Goal: Find specific page/section: Find specific page/section

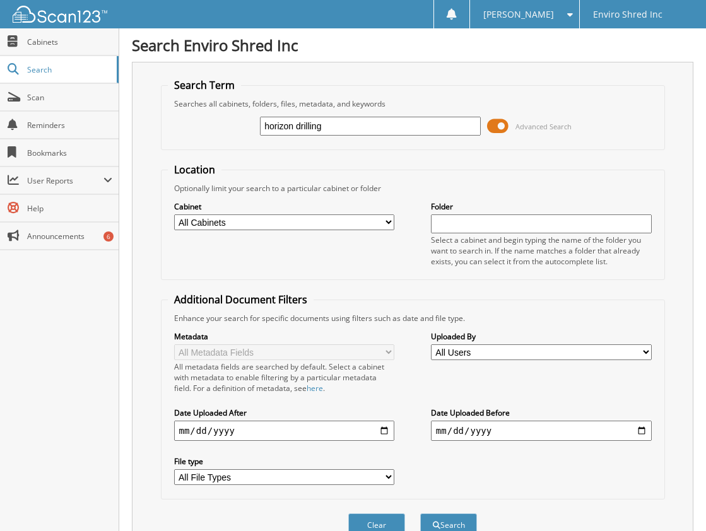
type input "horizon drilling"
click at [420, 513] on button "Search" at bounding box center [448, 524] width 57 height 23
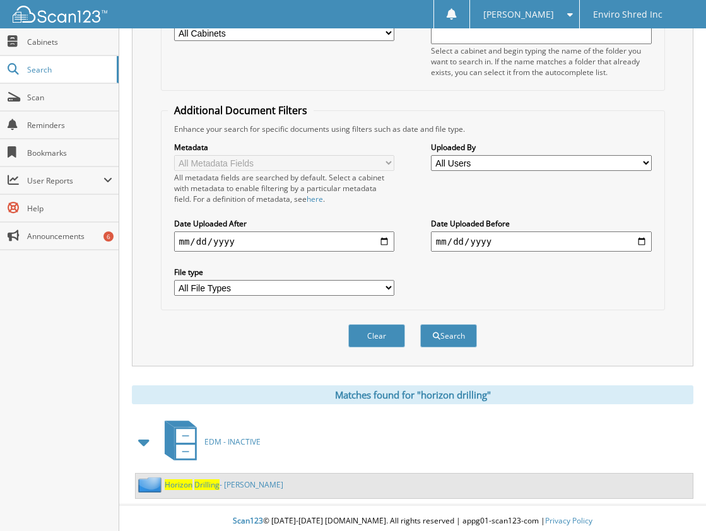
scroll to position [196, 0]
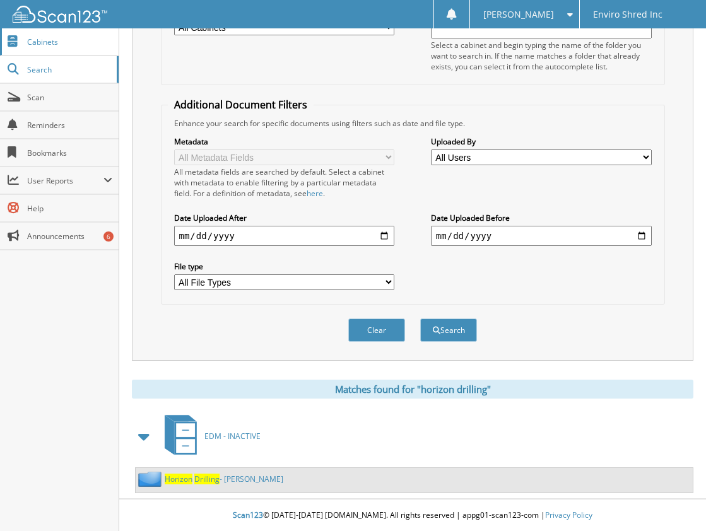
click at [61, 34] on link "Cabinets" at bounding box center [59, 41] width 119 height 27
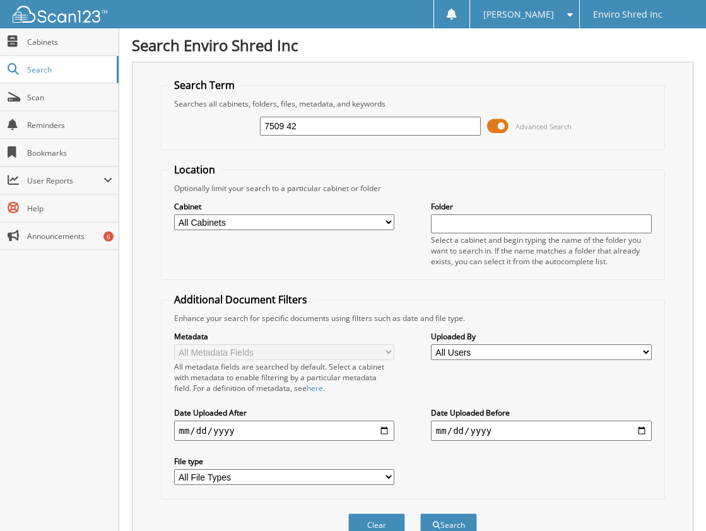
type input "7509 42"
click at [420, 513] on button "Search" at bounding box center [448, 524] width 57 height 23
